Goal: Transaction & Acquisition: Purchase product/service

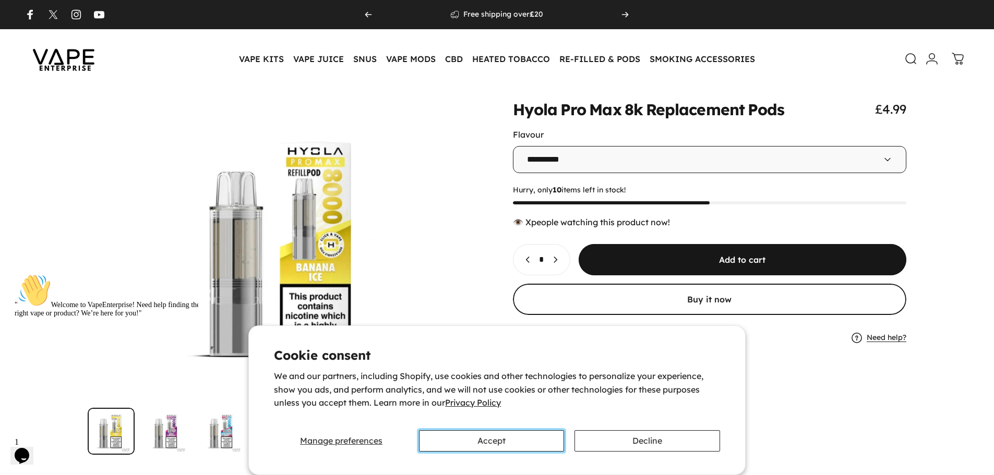
click at [445, 444] on button "Accept" at bounding box center [491, 441] width 145 height 21
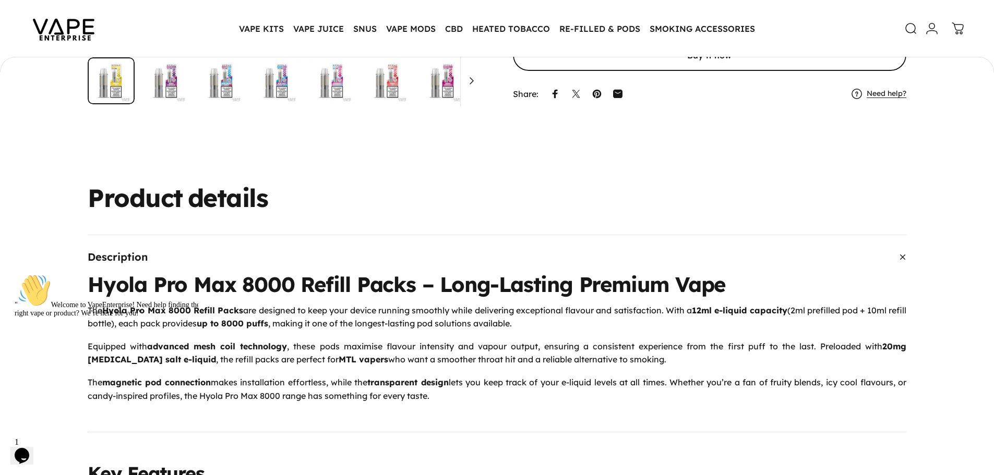
scroll to position [363, 0]
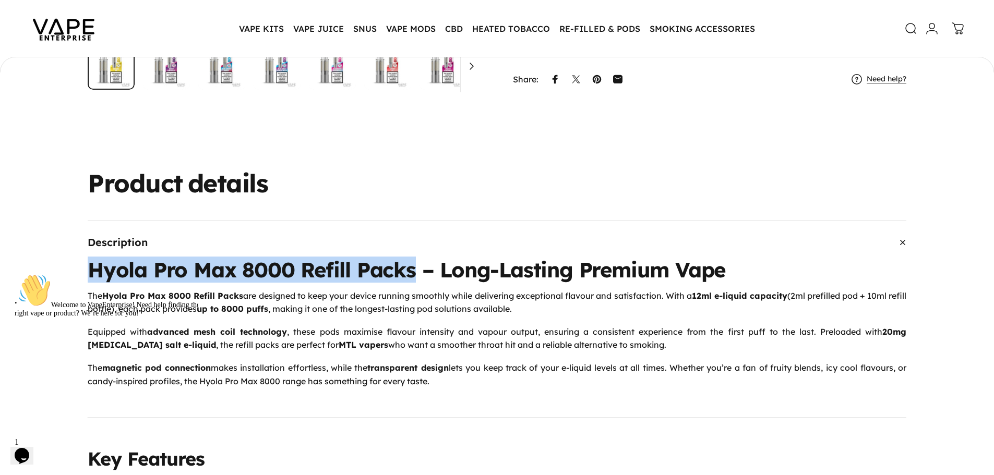
drag, startPoint x: 415, startPoint y: 275, endPoint x: 80, endPoint y: 268, distance: 335.1
copy h1 "Hyola Pro Max 8000 Refill Packs"
click at [150, 269] on h1 "Hyola Pro Max 8000 Refill Packs – Long-Lasting Premium Vape" at bounding box center [497, 269] width 819 height 21
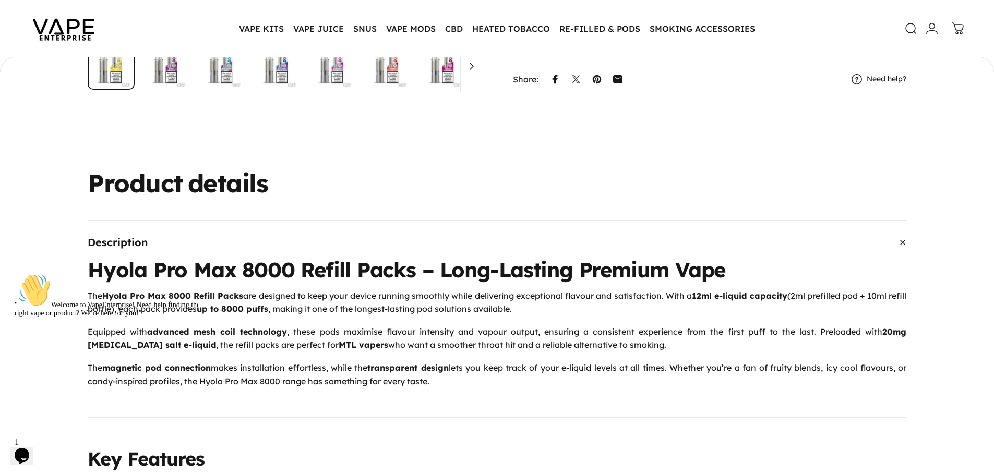
drag, startPoint x: 145, startPoint y: 270, endPoint x: 85, endPoint y: 273, distance: 59.6
click at [85, 274] on div "" Welcome to VapeEnterprise! Need help finding the right vape or product? We’re…" at bounding box center [109, 296] width 188 height 44
drag, startPoint x: 78, startPoint y: 263, endPoint x: 147, endPoint y: 267, distance: 69.0
drag, startPoint x: 145, startPoint y: 271, endPoint x: 129, endPoint y: 270, distance: 15.2
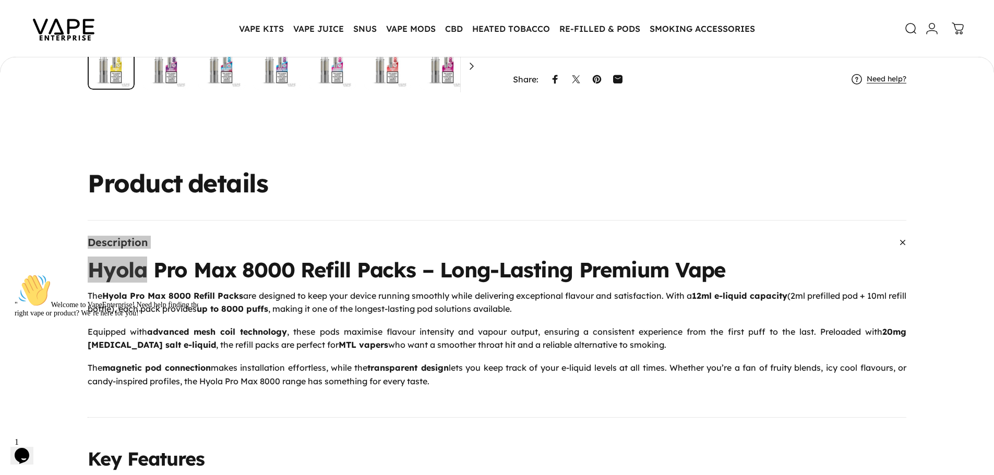
click at [144, 274] on div "" Welcome to VapeEnterprise! Need help finding the right vape or product? We’re…" at bounding box center [109, 296] width 188 height 44
click at [128, 274] on div "" Welcome to VapeEnterprise! Need help finding the right vape or product? We’re…" at bounding box center [109, 296] width 188 height 44
click at [105, 276] on div "" Welcome to VapeEnterprise! Need help finding the right vape or product? We’re…" at bounding box center [109, 296] width 188 height 44
click at [90, 275] on div "" Welcome to VapeEnterprise! Need help finding the right vape or product? We’re…" at bounding box center [109, 296] width 188 height 44
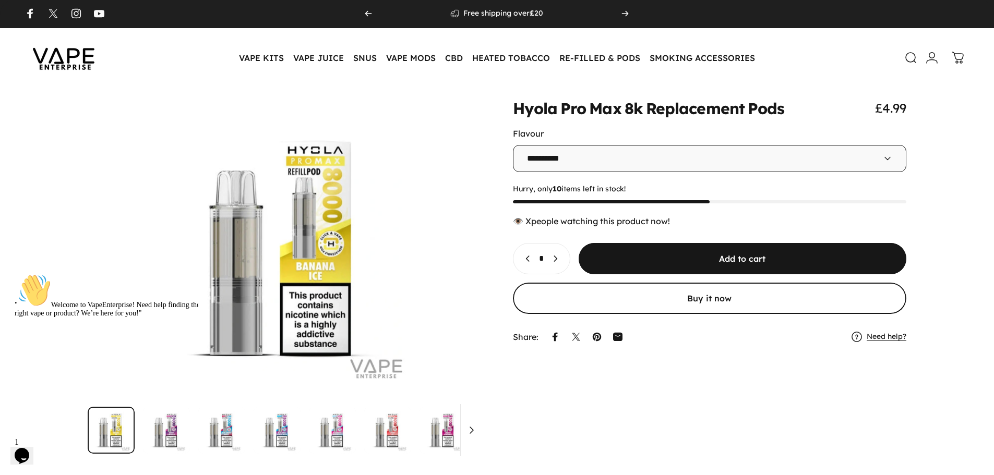
scroll to position [0, 0]
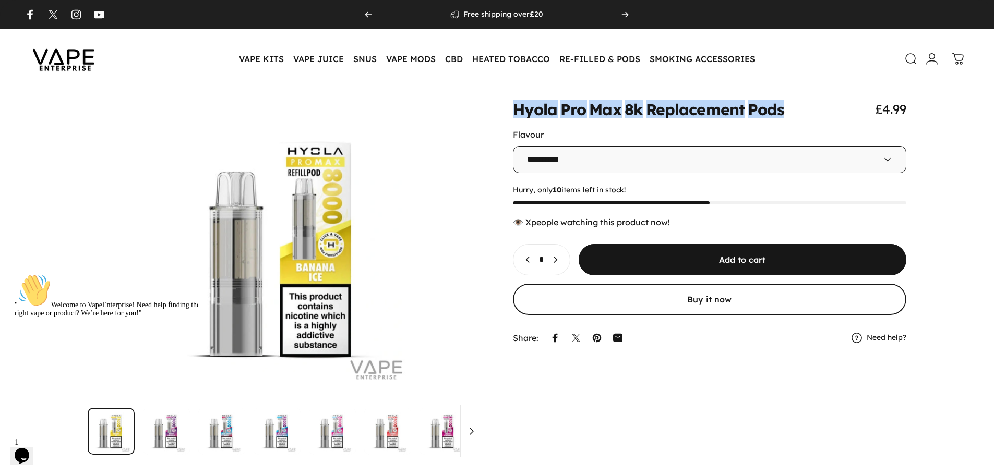
drag, startPoint x: 507, startPoint y: 110, endPoint x: 797, endPoint y: 102, distance: 290.3
click at [797, 102] on div "**********" at bounding box center [497, 278] width 944 height 354
copy split-words "Hyola Pro Max 8k Replacement Pods"
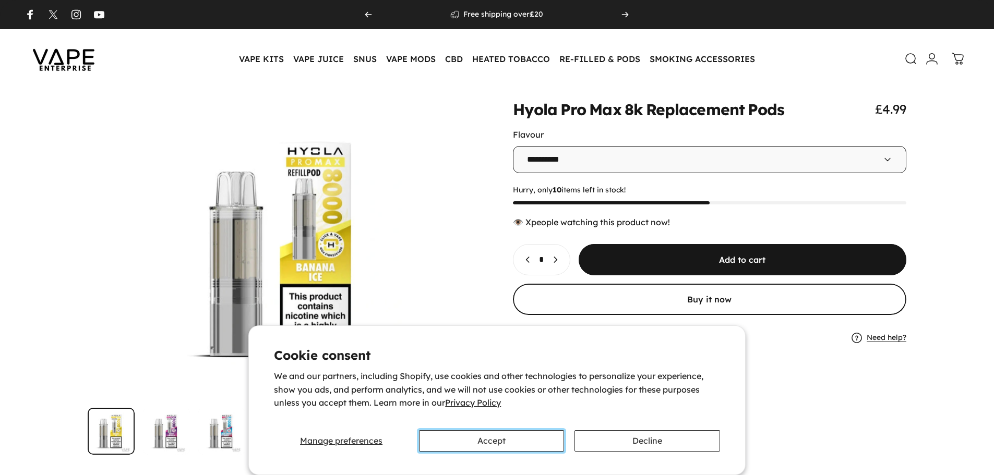
click at [500, 443] on button "Accept" at bounding box center [491, 441] width 145 height 21
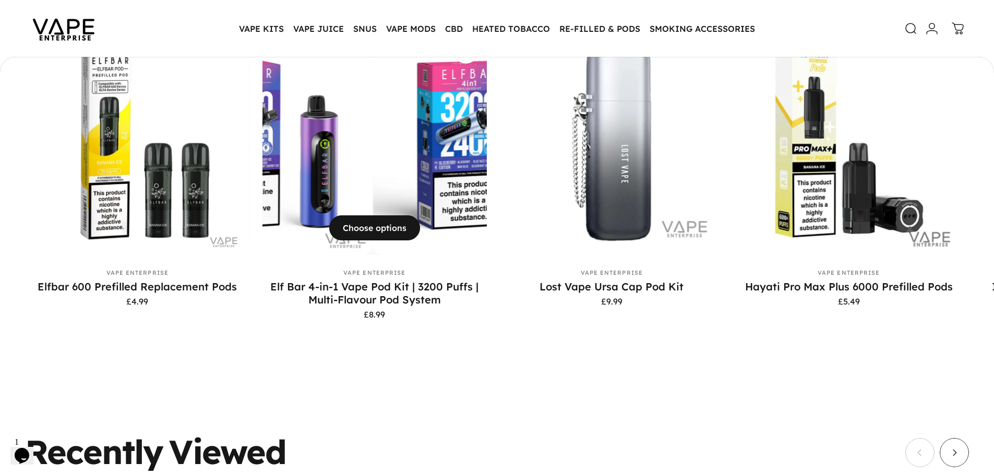
scroll to position [2920, 0]
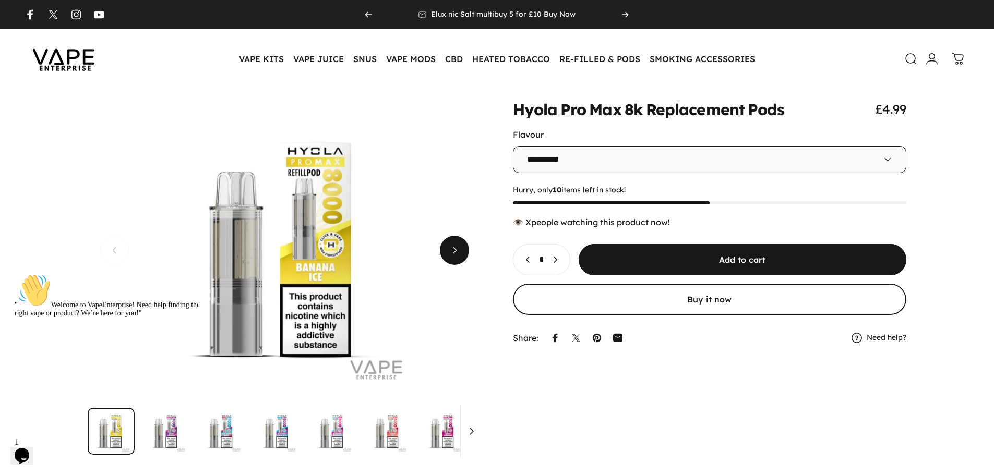
click at [457, 261] on span "Next" at bounding box center [455, 250] width 44 height 58
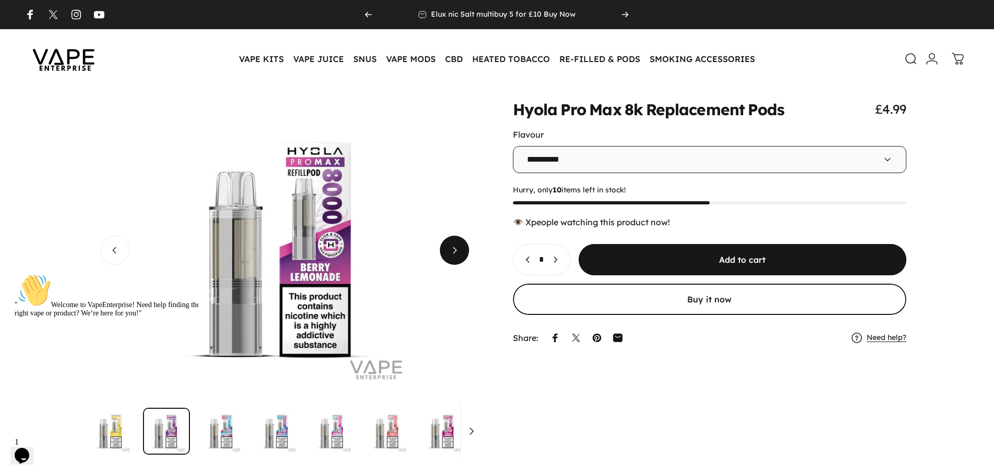
click at [457, 261] on span "Next" at bounding box center [455, 250] width 44 height 58
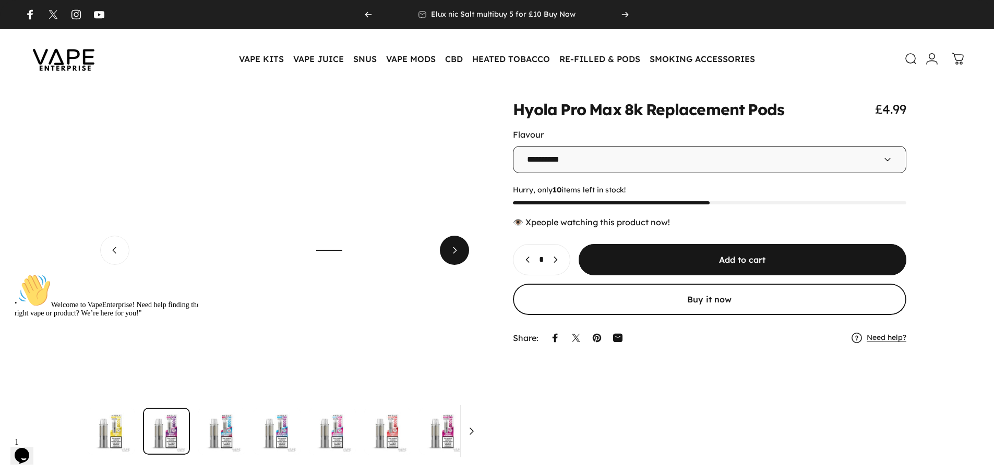
scroll to position [0, 788]
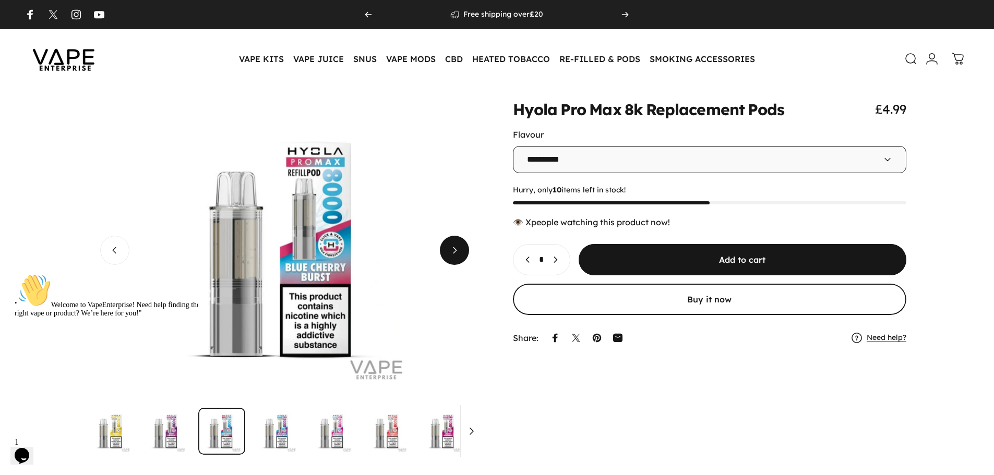
click at [457, 261] on span "Next" at bounding box center [455, 250] width 44 height 58
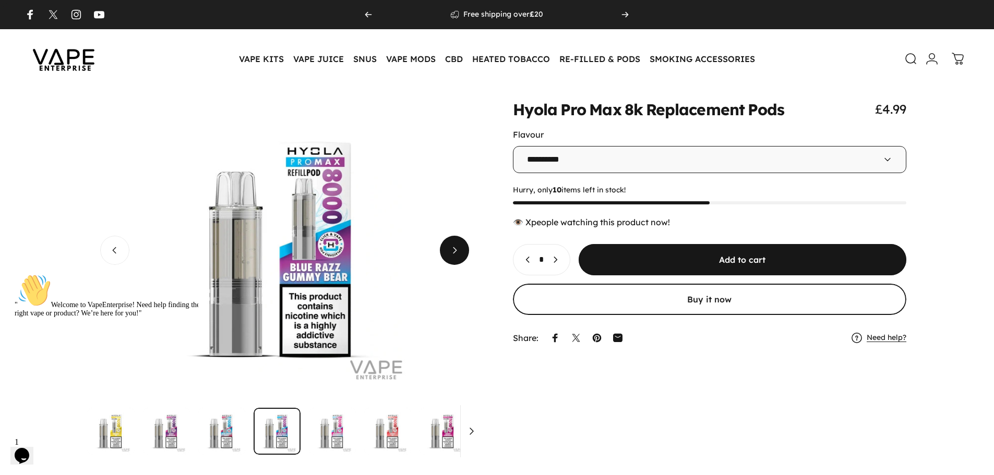
click at [457, 261] on span "Next" at bounding box center [455, 250] width 44 height 58
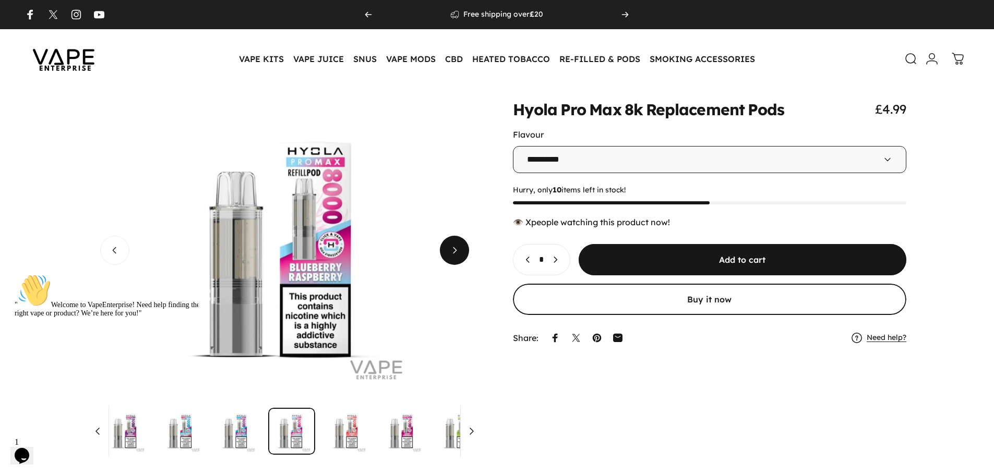
scroll to position [0, 47]
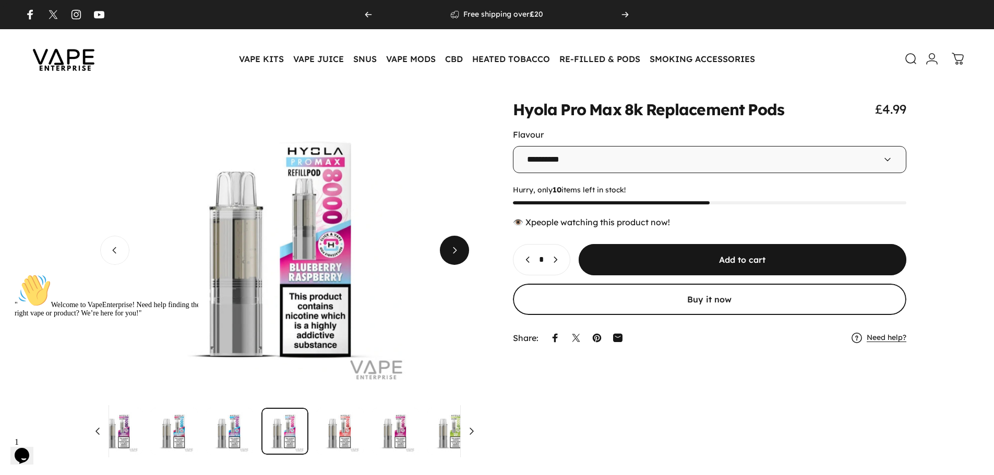
click at [457, 261] on span "Next" at bounding box center [455, 250] width 44 height 58
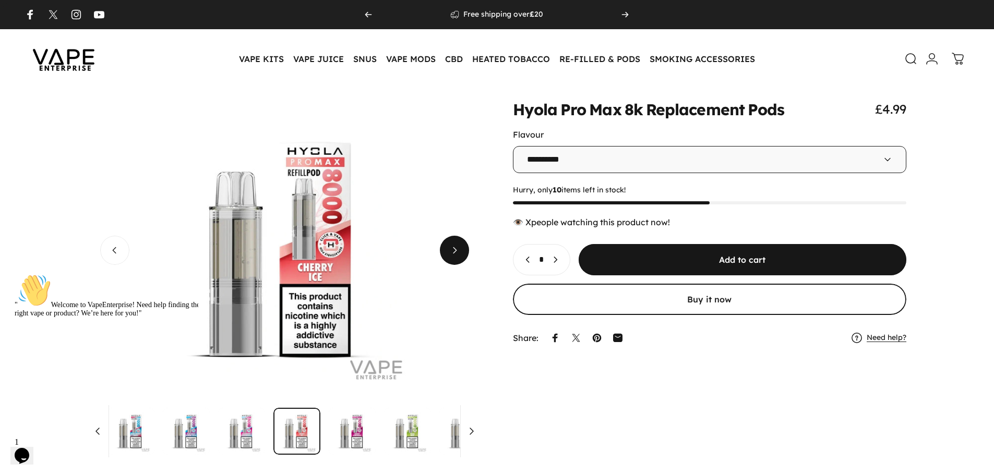
scroll to position [0, 103]
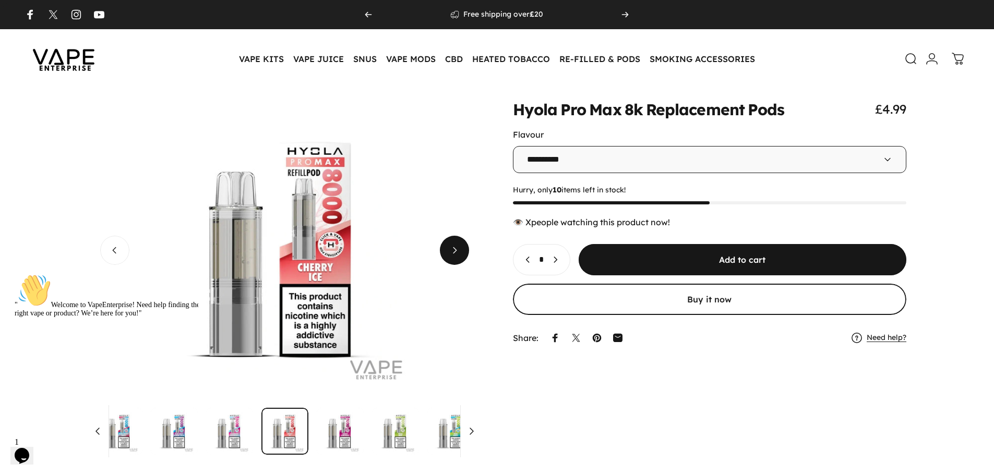
click at [457, 261] on span "Next" at bounding box center [455, 250] width 44 height 58
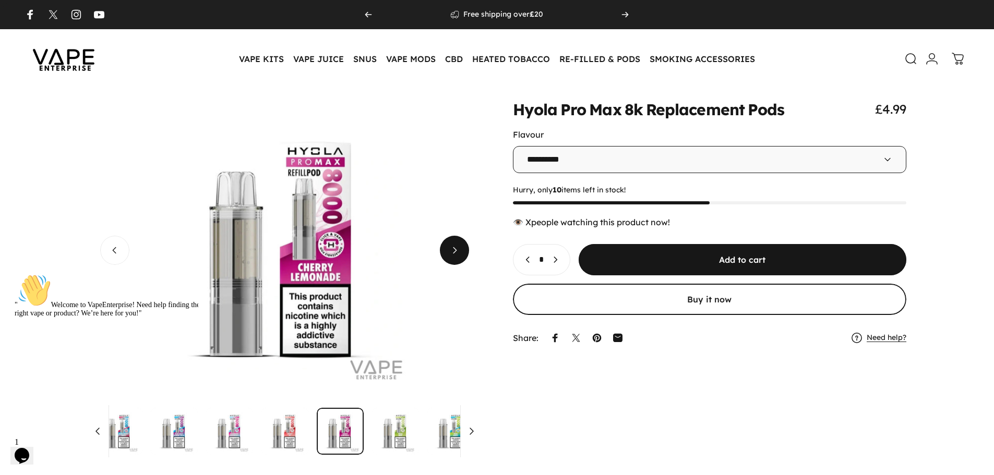
scroll to position [0, 158]
click at [457, 261] on span "Next" at bounding box center [455, 250] width 44 height 58
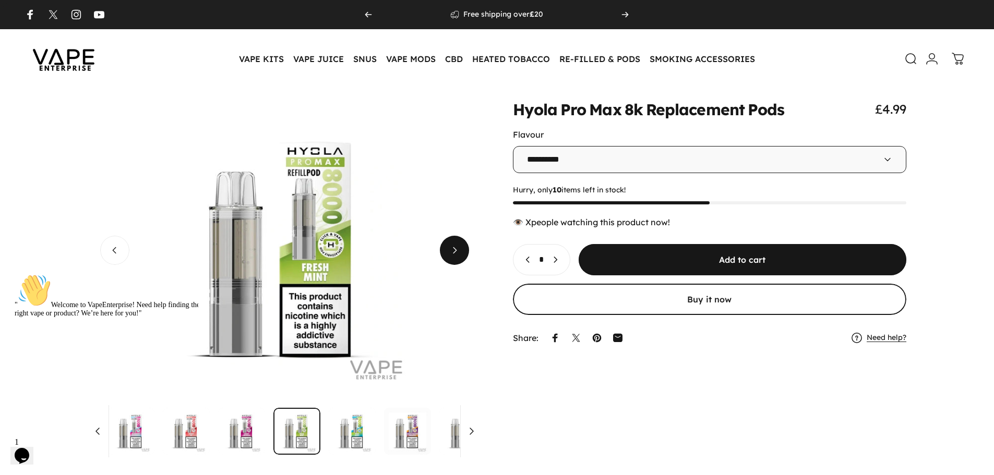
scroll to position [0, 213]
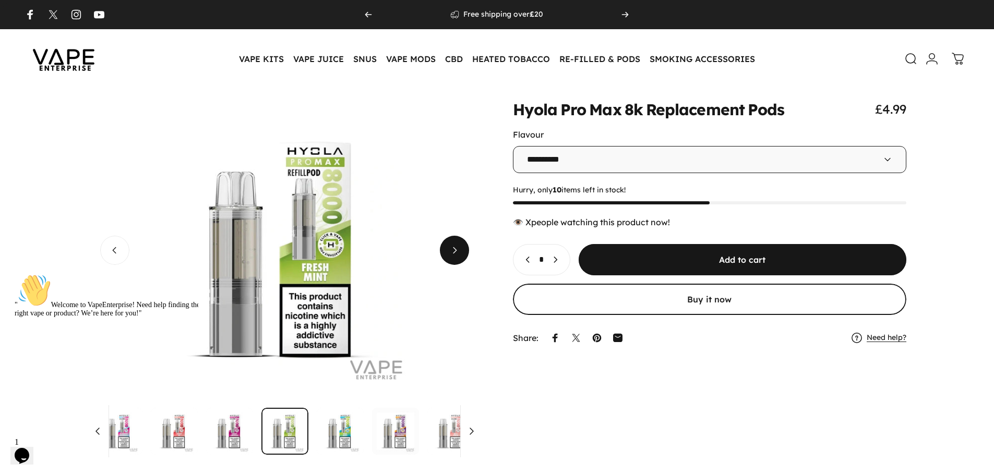
click at [457, 261] on span "Next" at bounding box center [455, 250] width 44 height 58
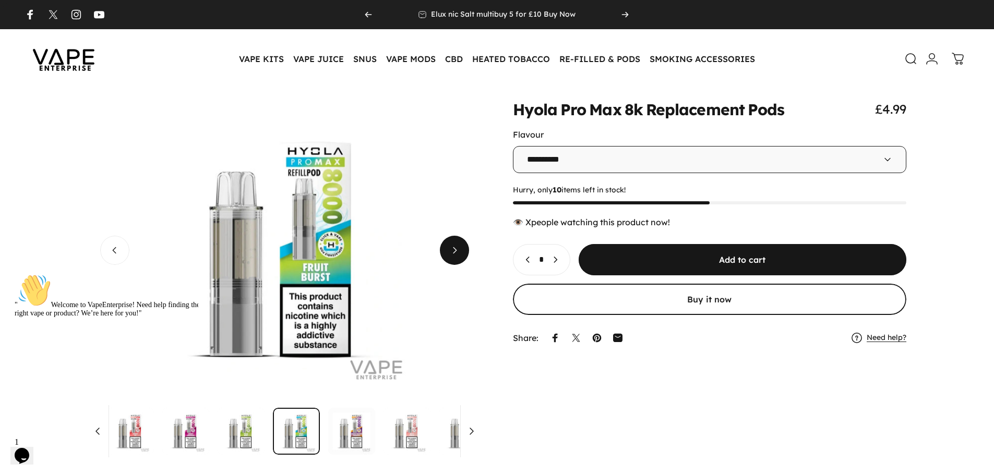
scroll to position [0, 269]
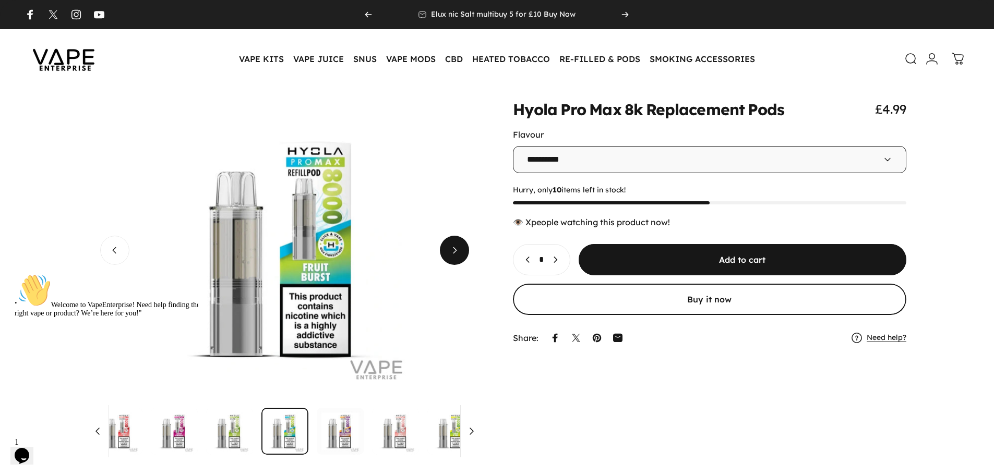
click at [457, 261] on span "Next" at bounding box center [455, 250] width 44 height 58
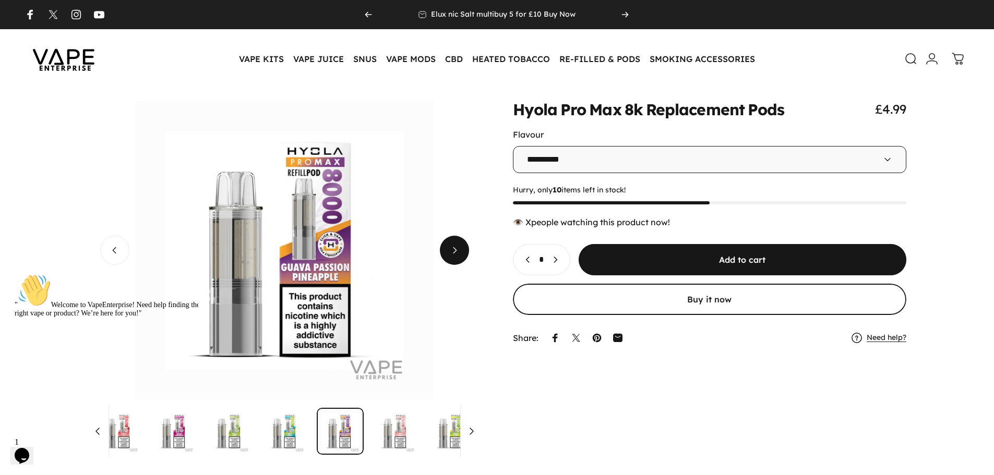
scroll to position [0, 324]
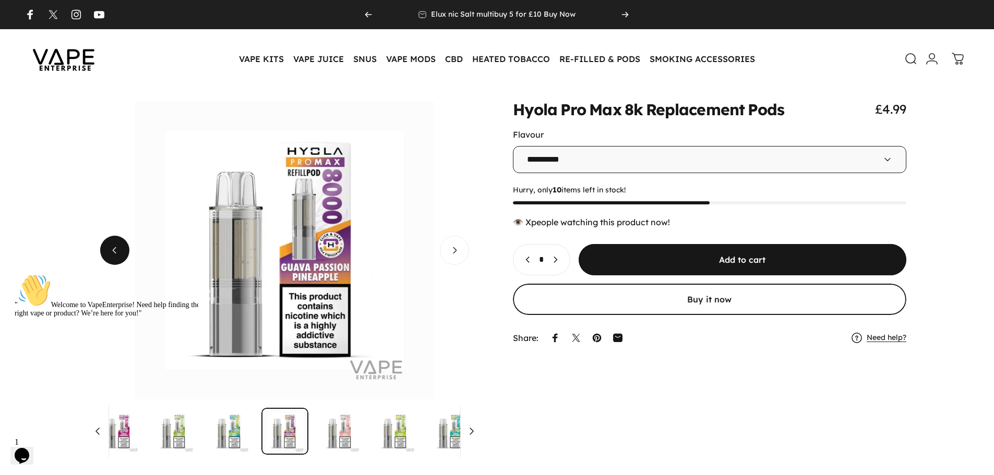
click at [112, 257] on span "Previous" at bounding box center [115, 250] width 44 height 58
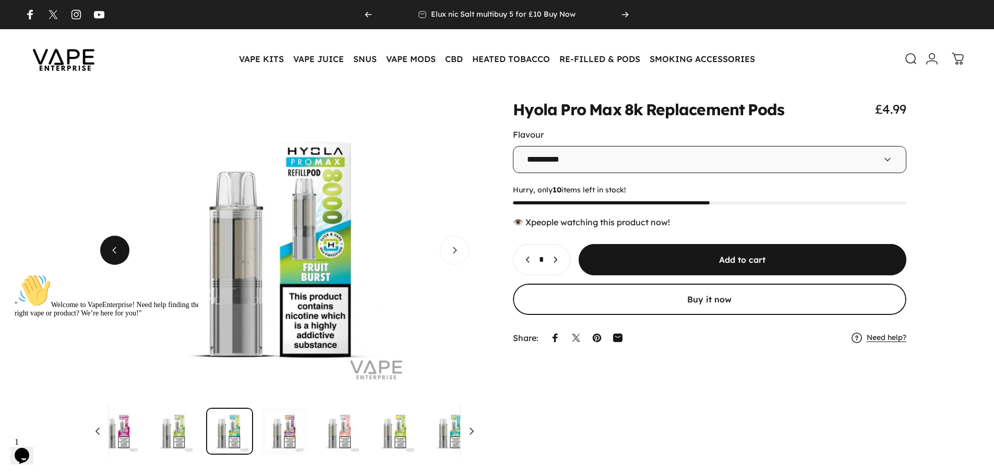
scroll to position [0, 269]
click at [112, 257] on span "Previous" at bounding box center [115, 250] width 44 height 58
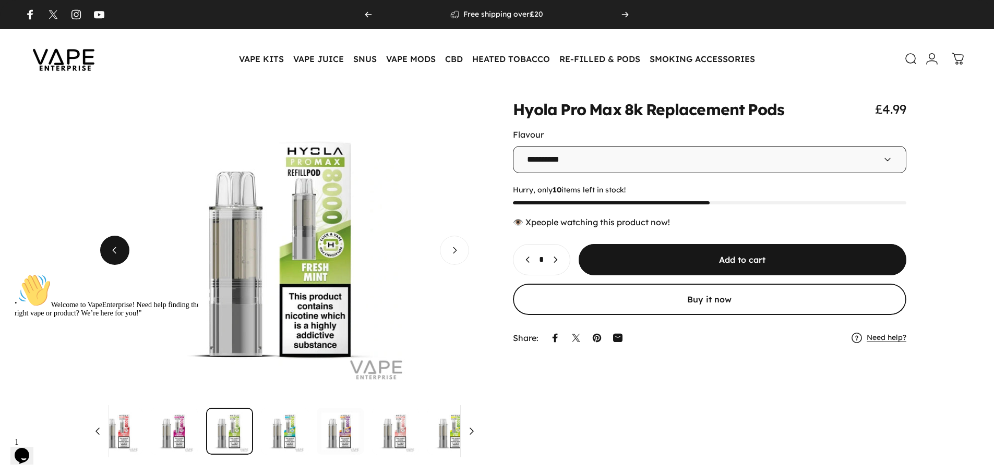
scroll to position [0, 213]
click at [112, 257] on span "Previous" at bounding box center [115, 250] width 44 height 58
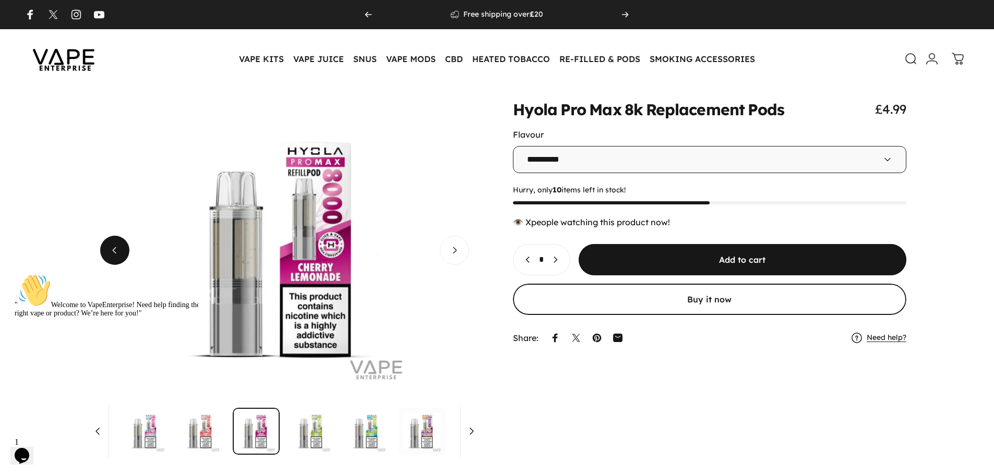
scroll to position [0, 158]
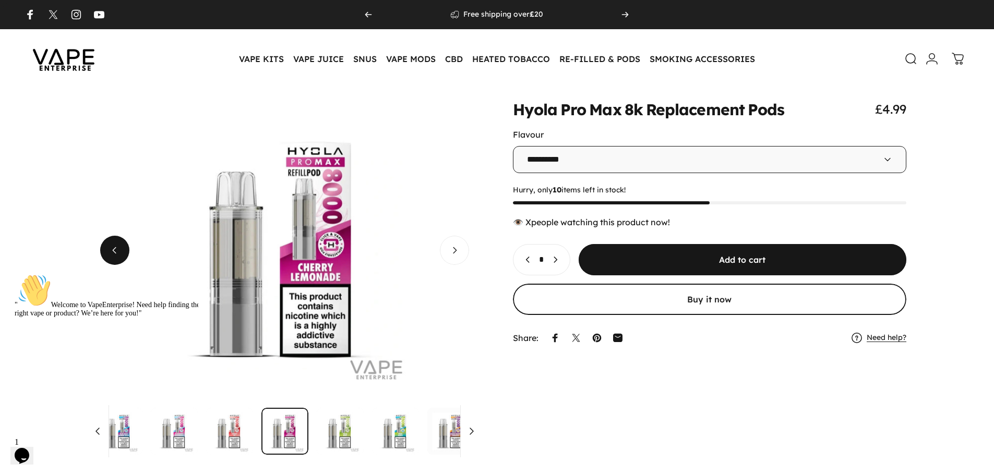
click at [112, 257] on span "Previous" at bounding box center [115, 250] width 44 height 58
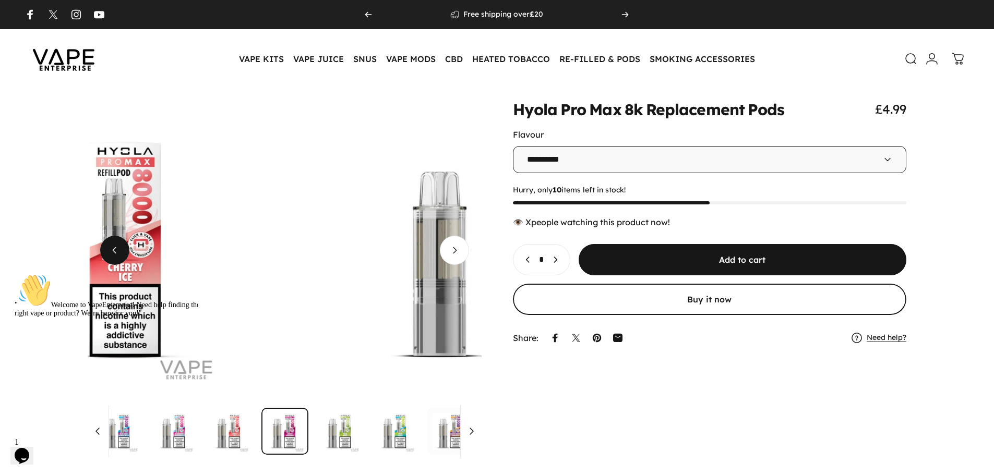
scroll to position [0, 1969]
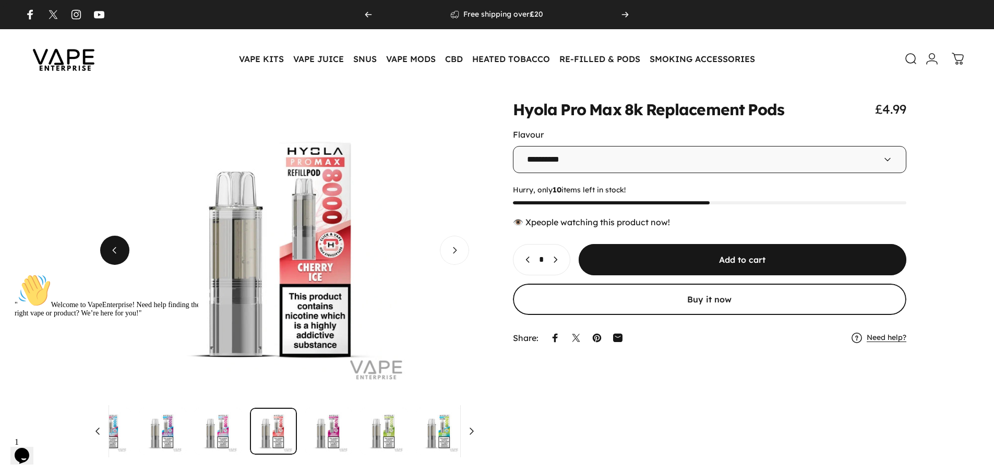
click at [112, 257] on span "Previous" at bounding box center [115, 250] width 44 height 58
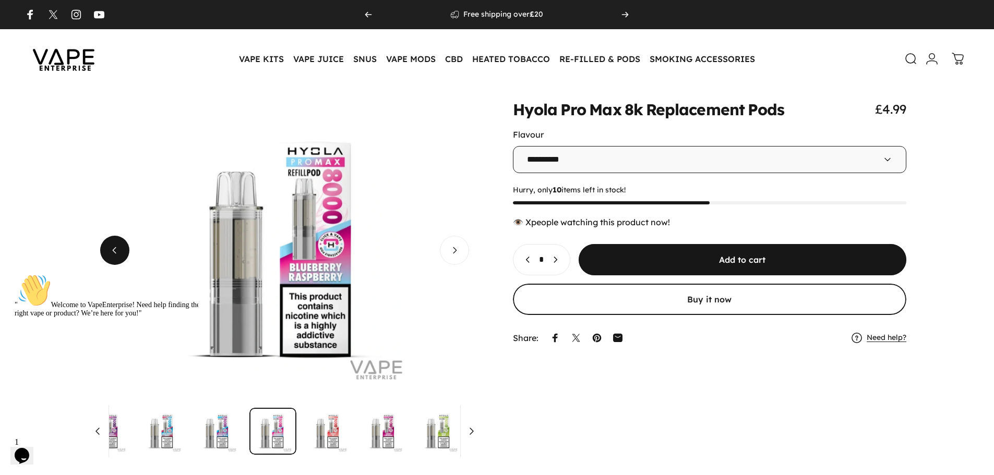
scroll to position [0, 47]
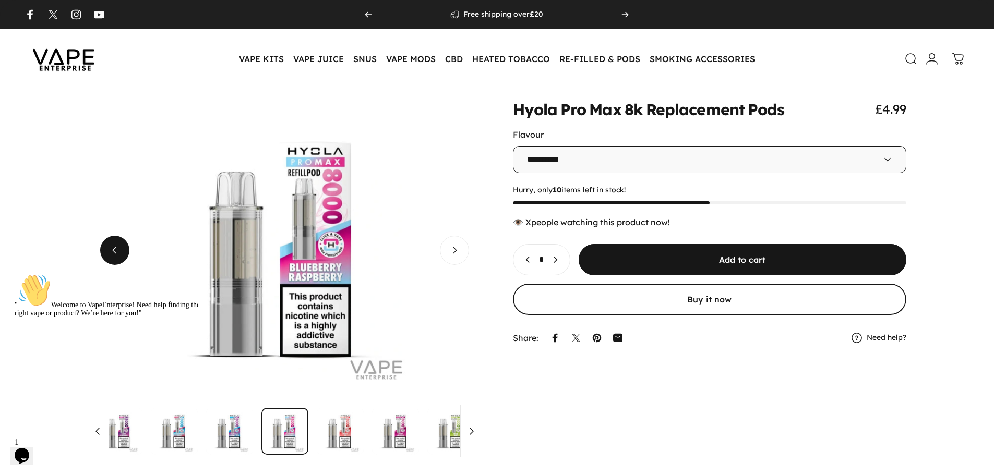
click at [110, 256] on span "Previous" at bounding box center [115, 250] width 44 height 58
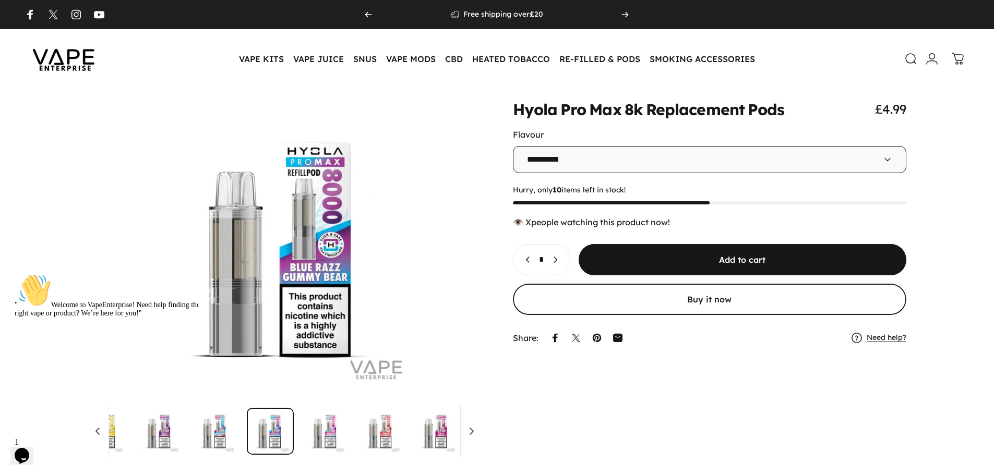
scroll to position [0, 0]
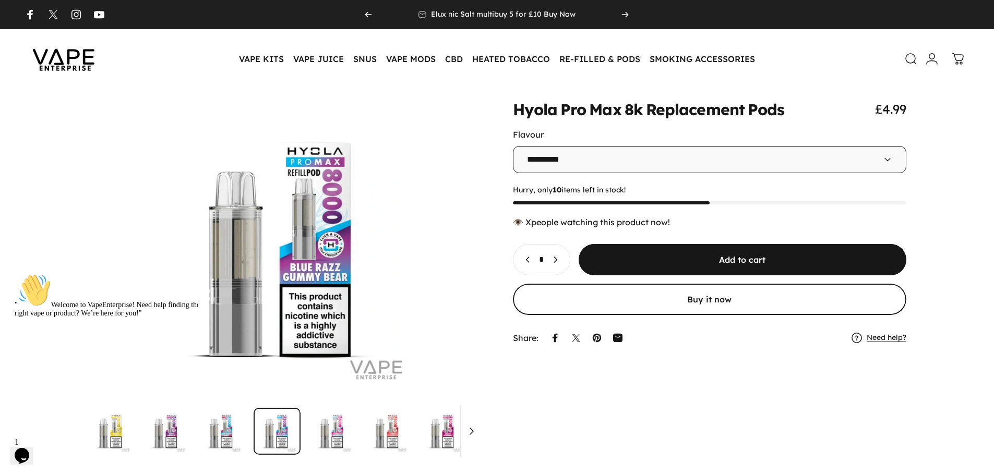
drag, startPoint x: 511, startPoint y: 225, endPoint x: 706, endPoint y: 226, distance: 194.1
click at [706, 226] on div "**********" at bounding box center [497, 278] width 944 height 354
click at [517, 223] on div "👁️ people watching this product now!" at bounding box center [710, 222] width 394 height 10
click at [517, 222] on div "👁️ people watching this product now!" at bounding box center [710, 222] width 394 height 10
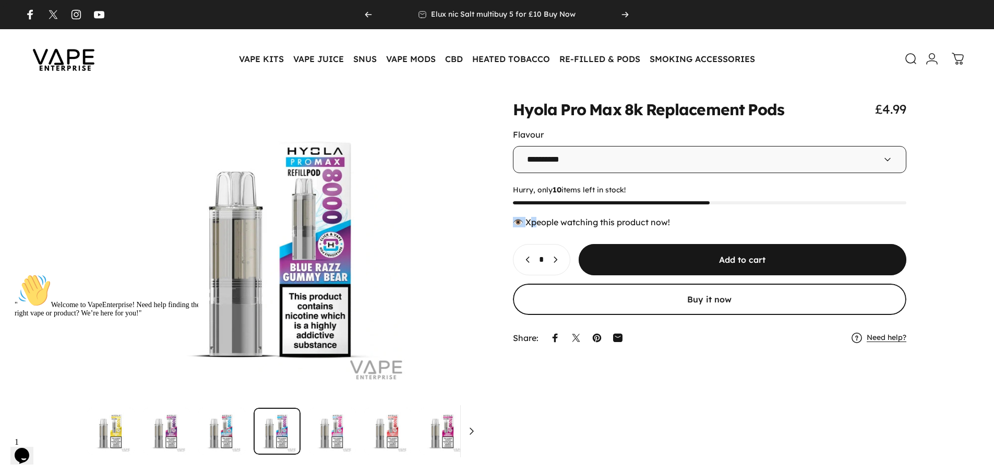
click at [517, 222] on div "👁️ people watching this product now!" at bounding box center [710, 222] width 394 height 10
drag, startPoint x: 527, startPoint y: 222, endPoint x: 708, endPoint y: 224, distance: 181.1
click at [708, 224] on div "👁️ people watching this product now!" at bounding box center [710, 222] width 394 height 10
